Goal: Find specific page/section: Find specific page/section

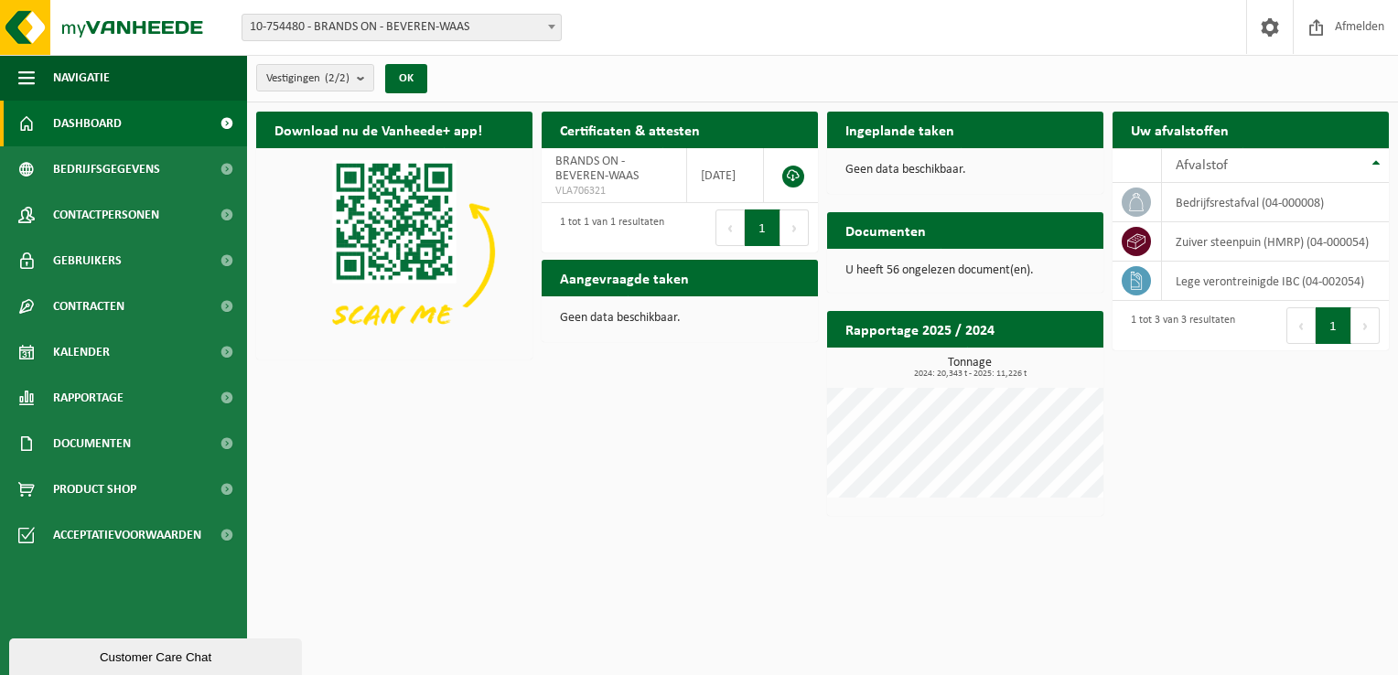
click at [406, 31] on span "10-754480 - BRANDS ON - BEVEREN-WAAS" at bounding box center [401, 28] width 318 height 26
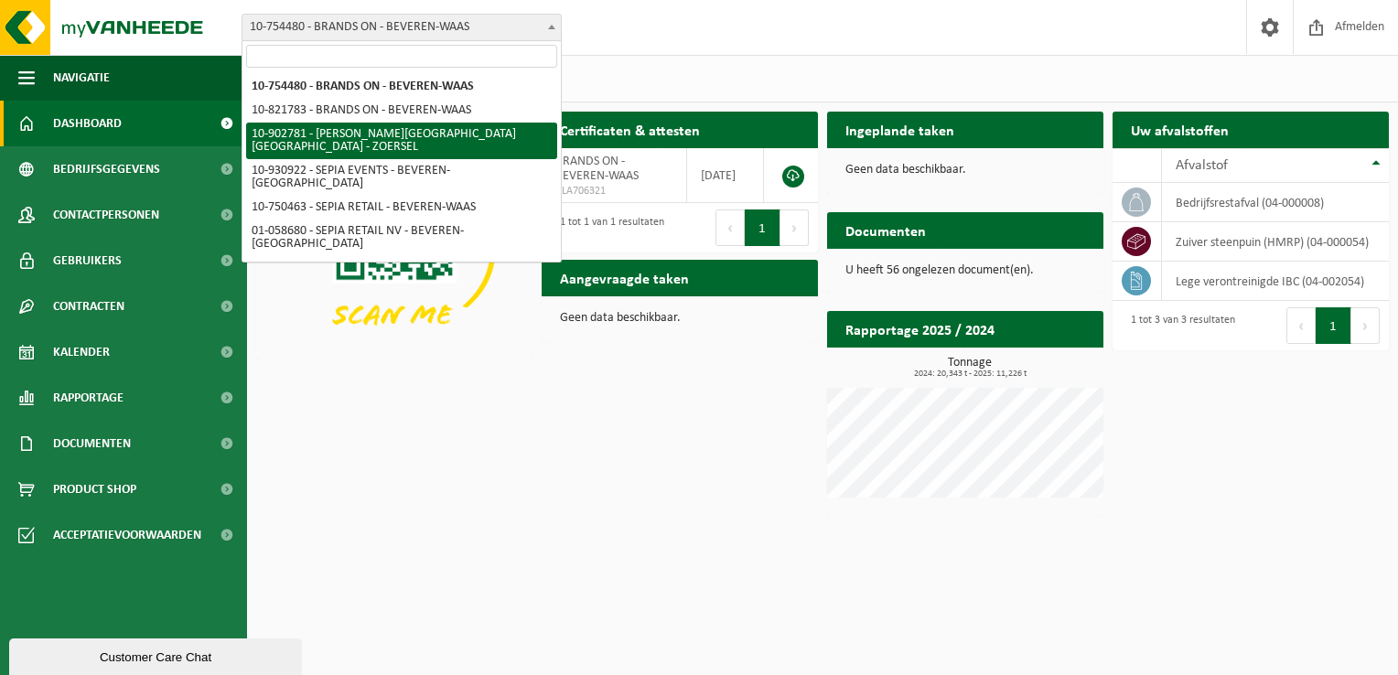
select select "120983"
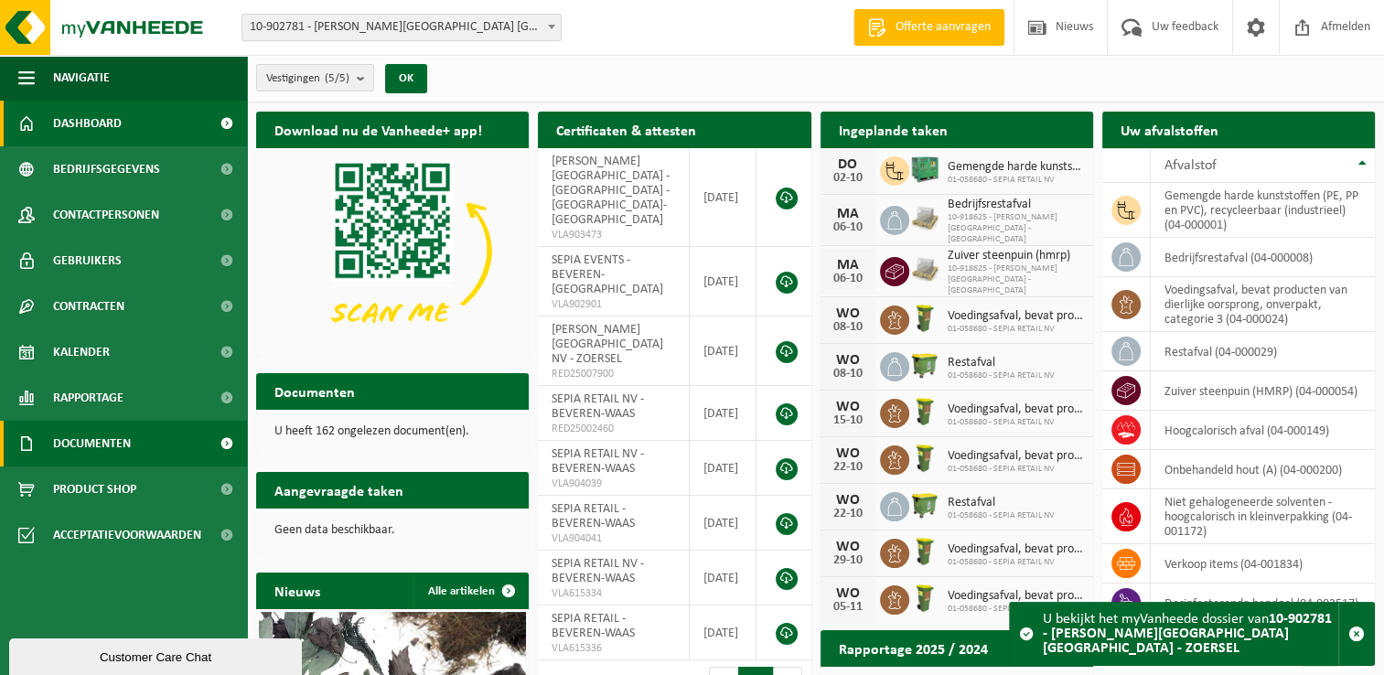
click at [90, 452] on span "Documenten" at bounding box center [92, 444] width 78 height 46
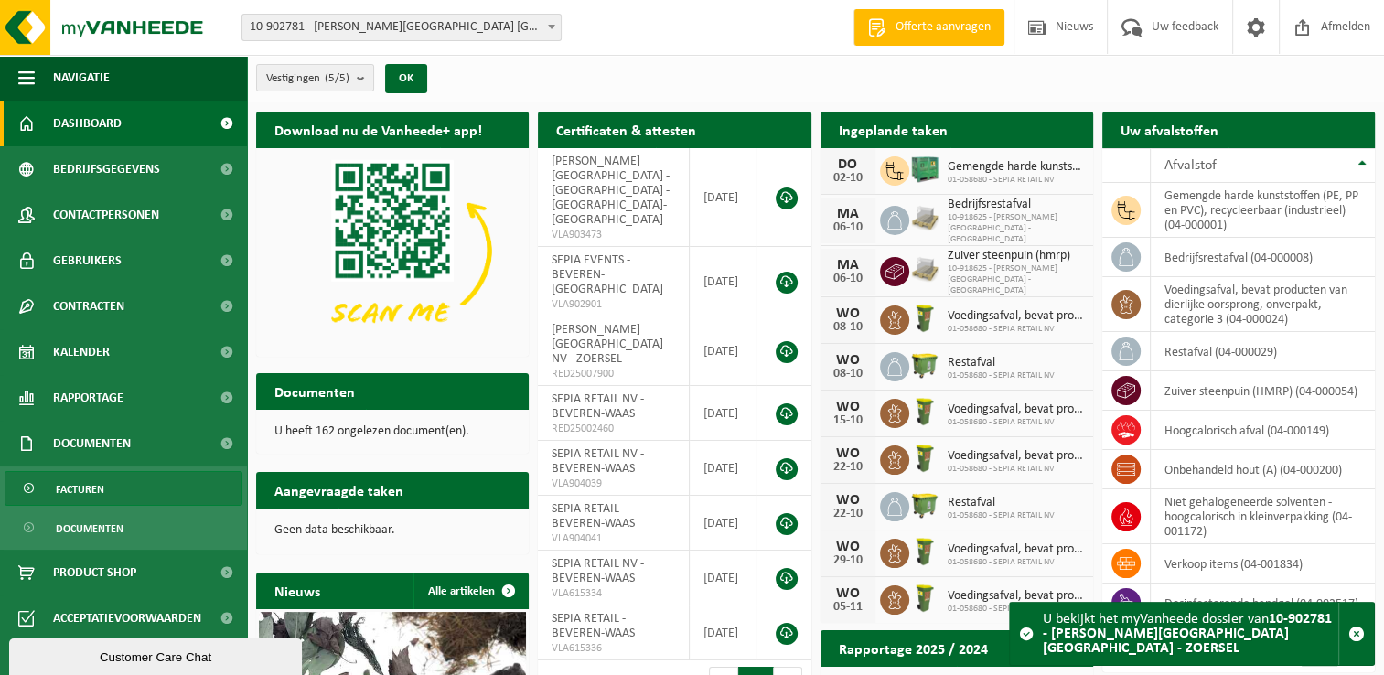
click at [85, 485] on span "Facturen" at bounding box center [80, 489] width 48 height 35
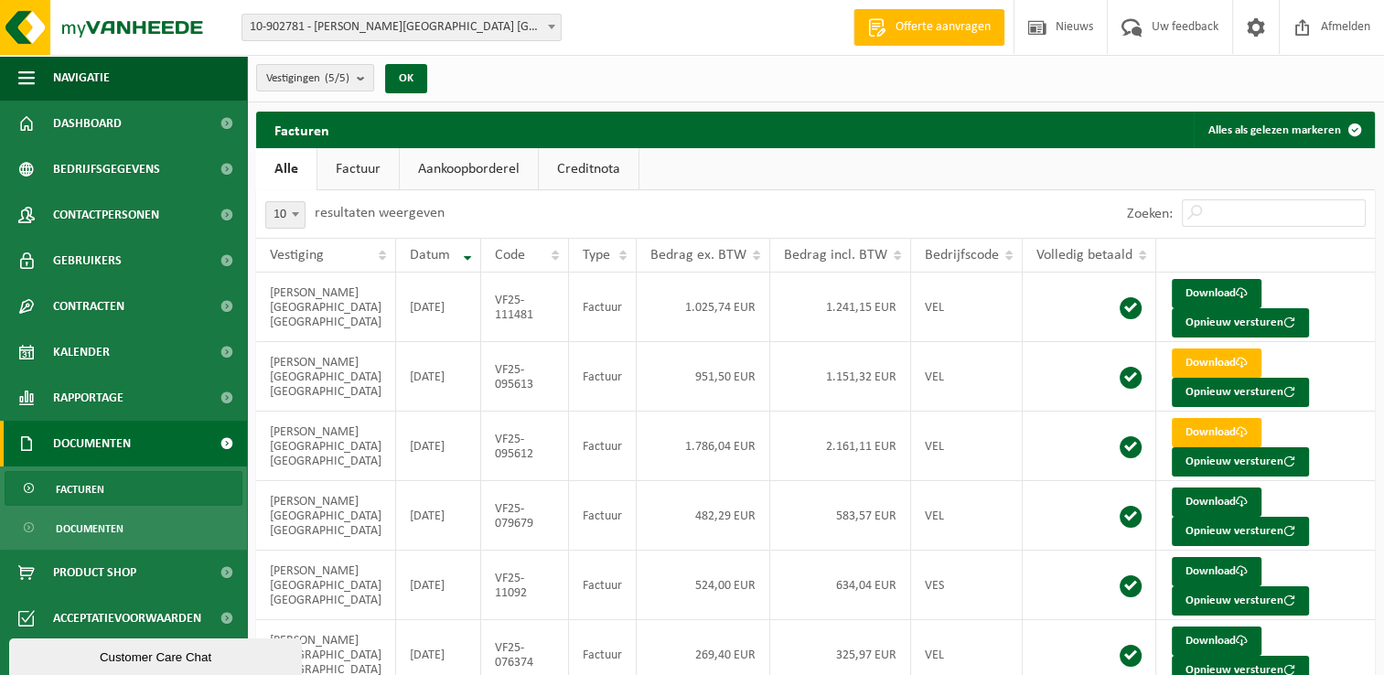
click at [318, 28] on span "10-902781 - [PERSON_NAME][GEOGRAPHIC_DATA] [GEOGRAPHIC_DATA] - ZOERSEL" at bounding box center [401, 28] width 318 height 26
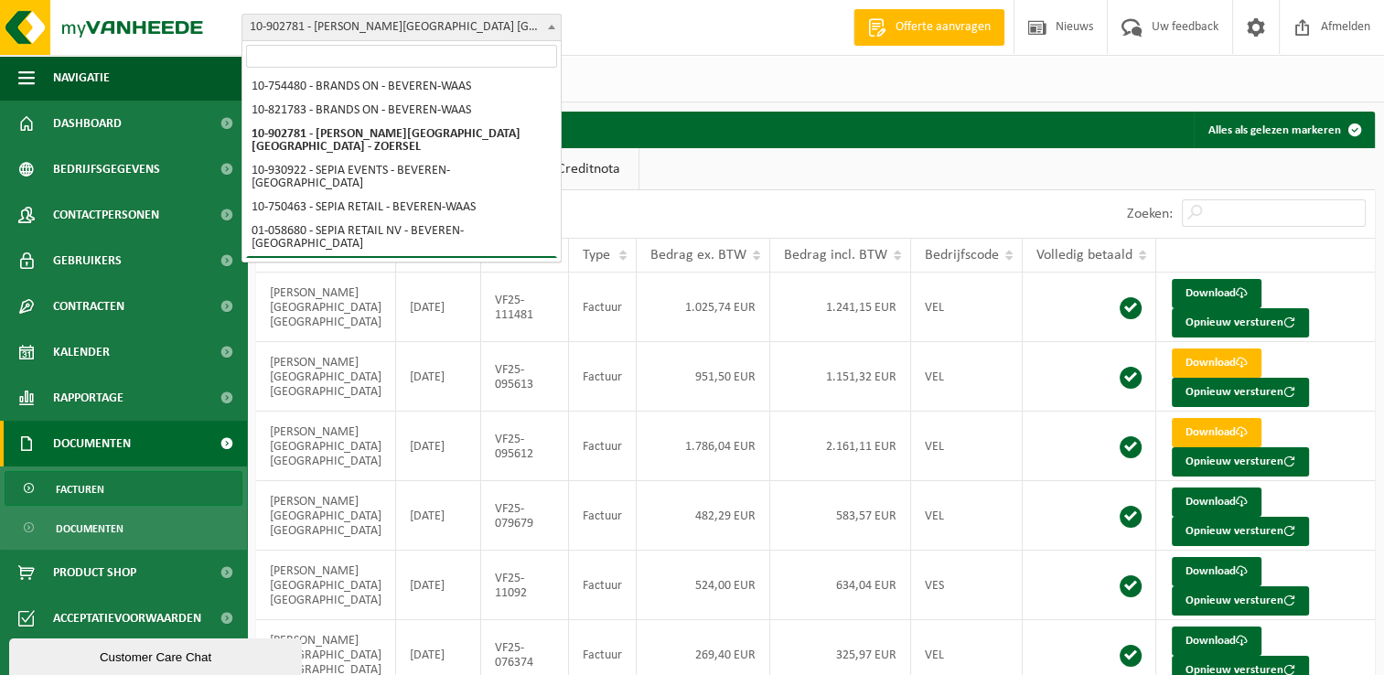
select select "128637"
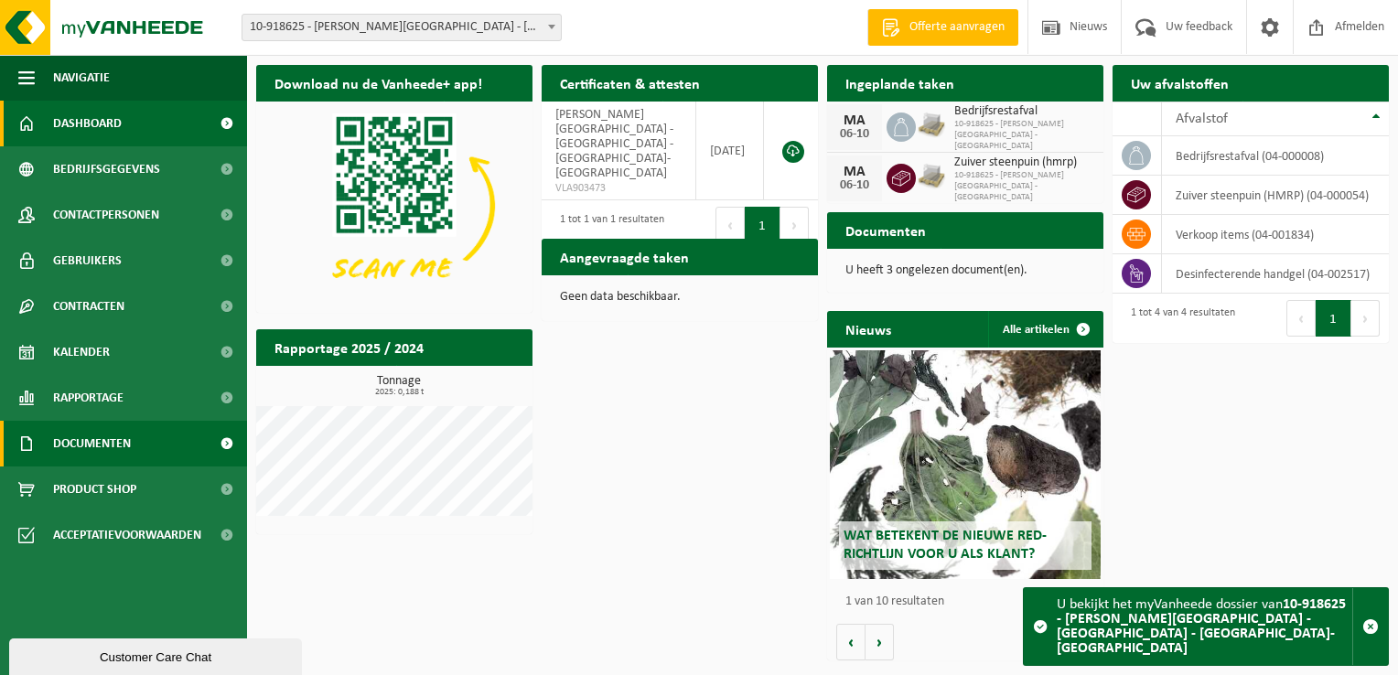
click at [77, 438] on span "Documenten" at bounding box center [92, 444] width 78 height 46
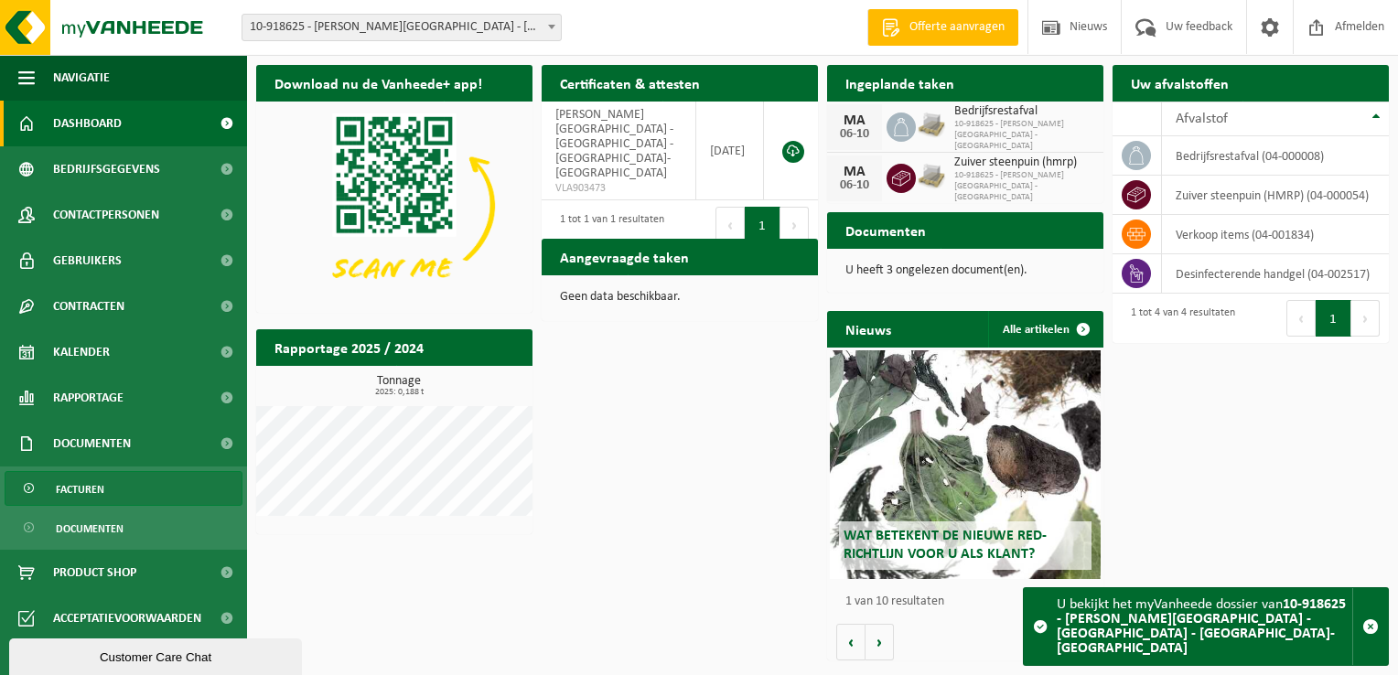
click at [81, 491] on span "Facturen" at bounding box center [80, 489] width 48 height 35
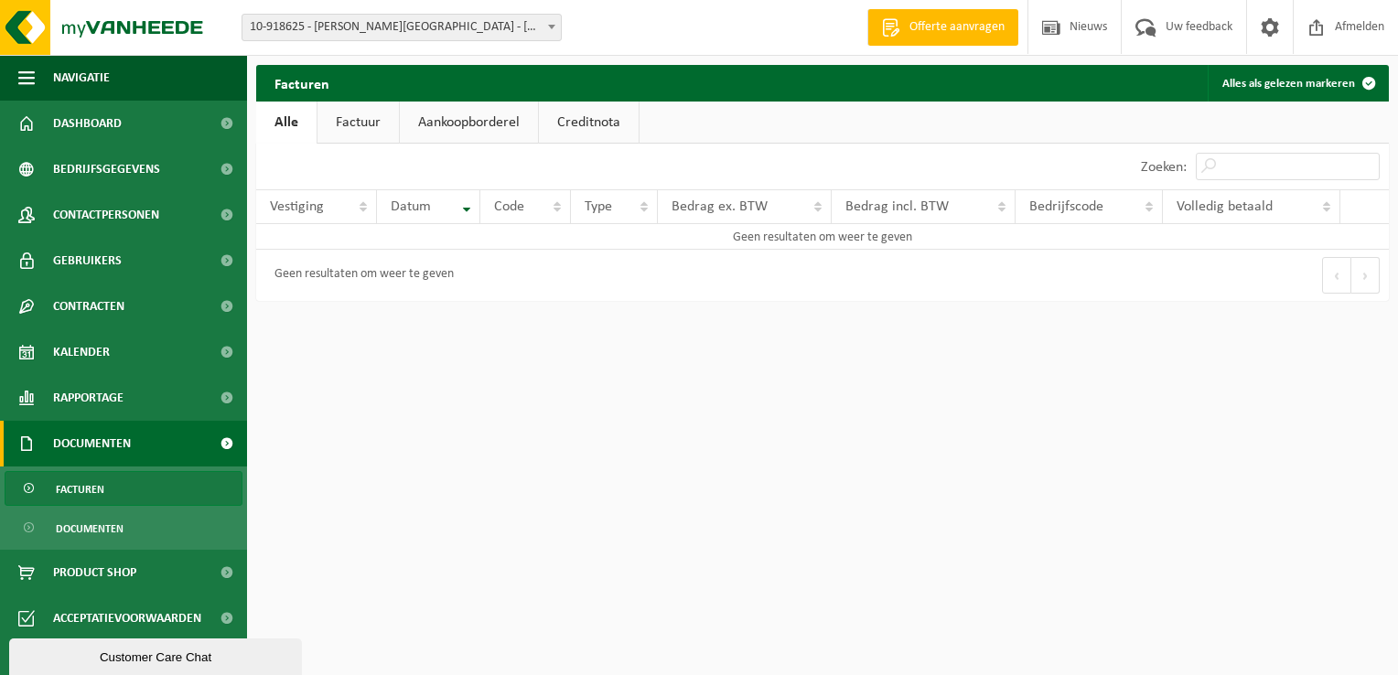
click at [357, 31] on span "10-918625 - [PERSON_NAME][GEOGRAPHIC_DATA] - [GEOGRAPHIC_DATA] - [GEOGRAPHIC_DA…" at bounding box center [401, 28] width 318 height 26
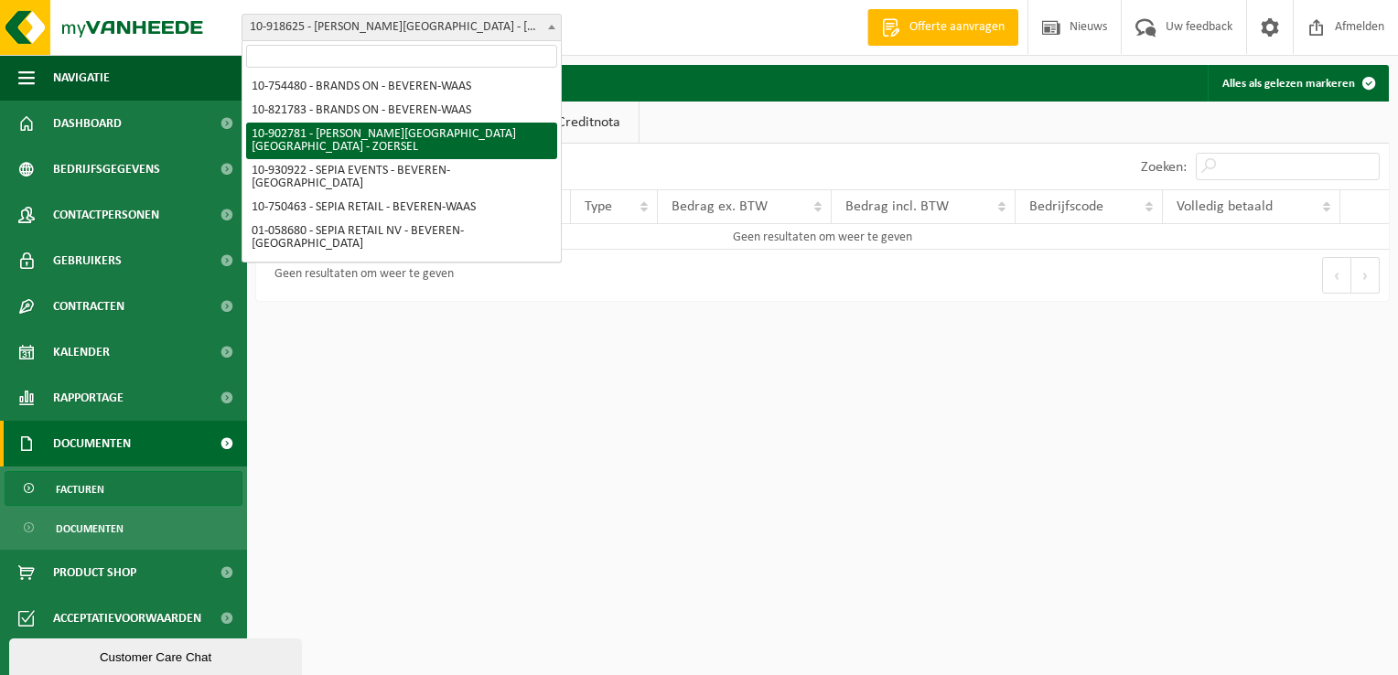
select select "120983"
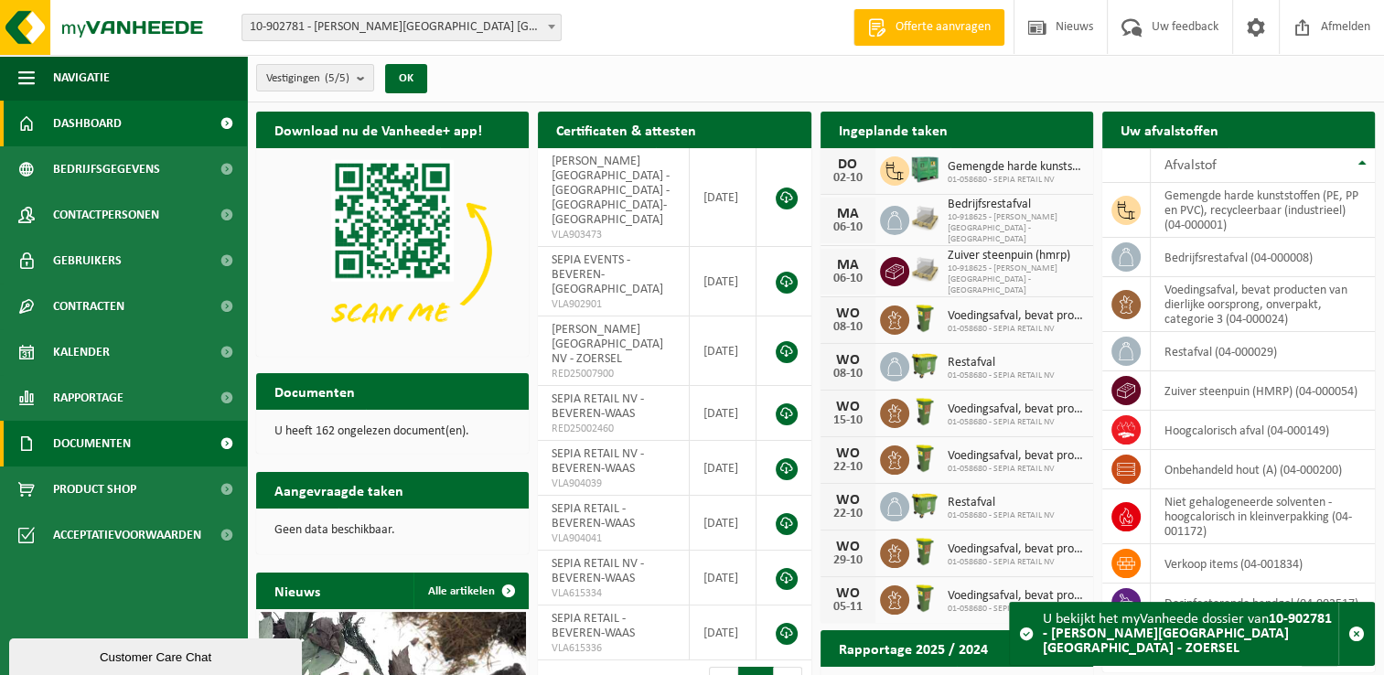
click at [110, 434] on span "Documenten" at bounding box center [92, 444] width 78 height 46
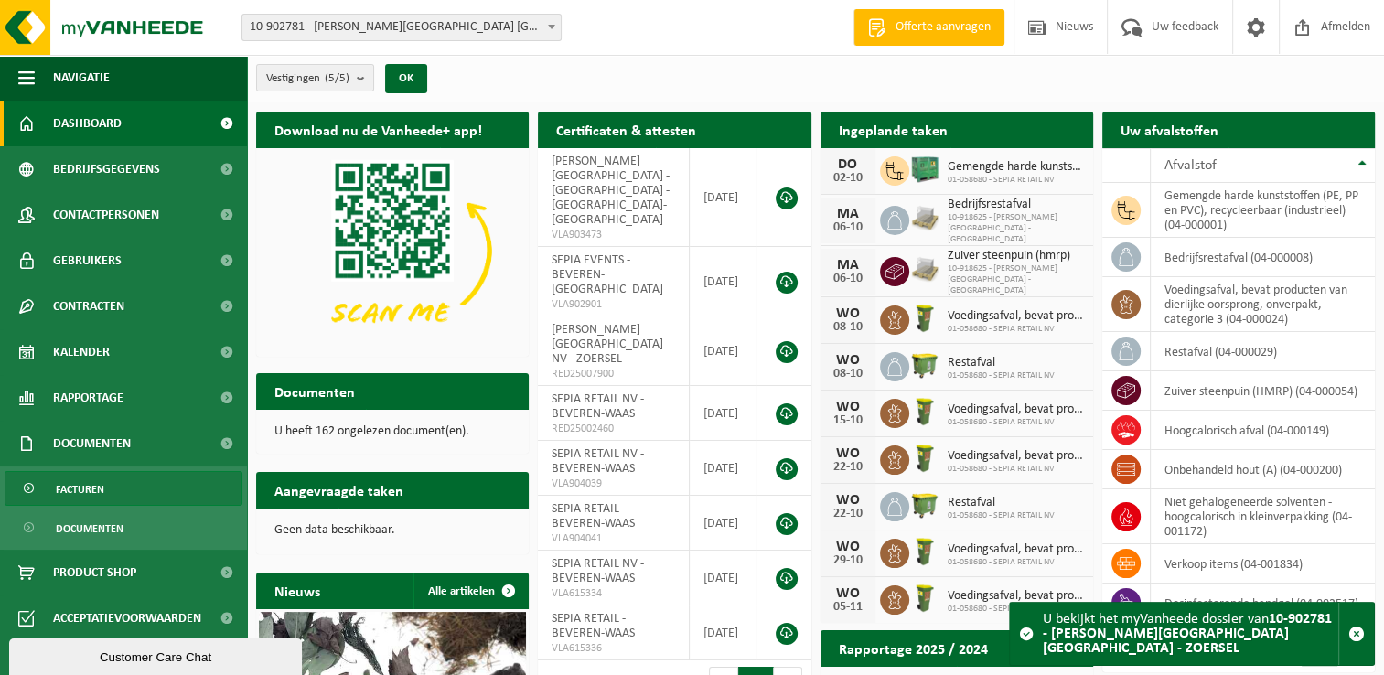
click at [95, 482] on span "Facturen" at bounding box center [80, 489] width 48 height 35
